Goal: Navigation & Orientation: Go to known website

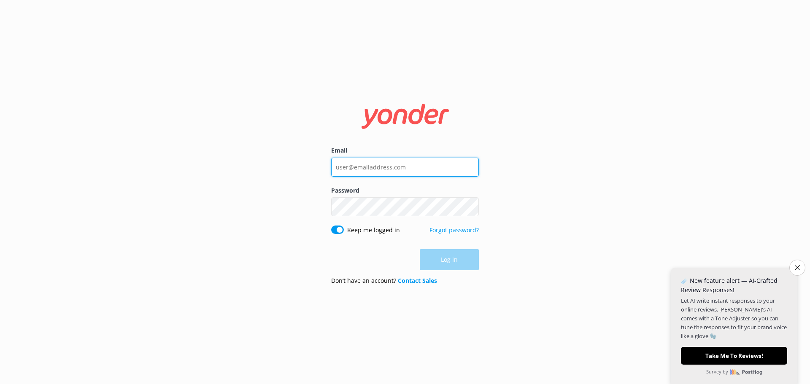
type input "[EMAIL_ADDRESS][DOMAIN_NAME]"
click at [438, 257] on div "Log in" at bounding box center [405, 259] width 148 height 21
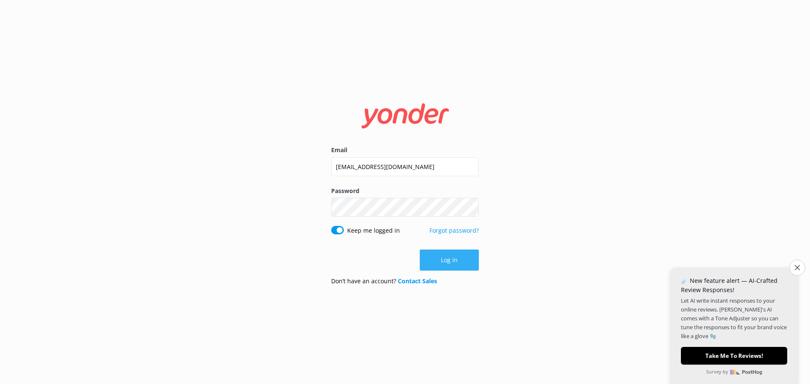
click at [455, 262] on button "Log in" at bounding box center [449, 260] width 59 height 21
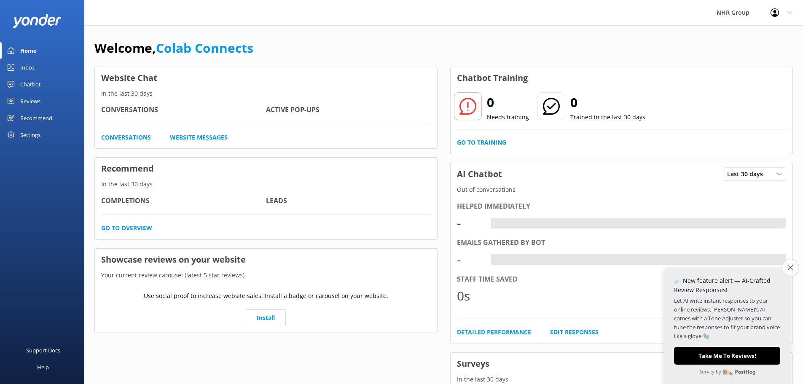
click at [795, 266] on button "Close survey" at bounding box center [791, 268] width 18 height 18
